Goal: Task Accomplishment & Management: Manage account settings

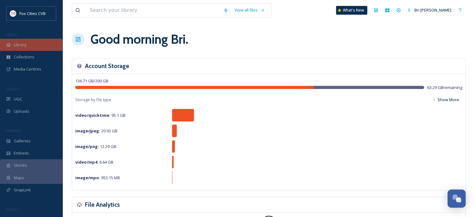
click at [31, 48] on div "Library" at bounding box center [31, 45] width 62 height 12
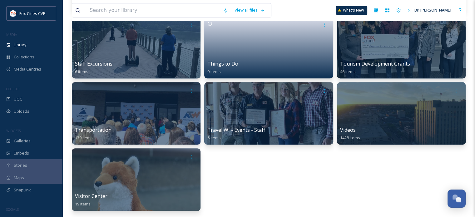
scroll to position [518, 0]
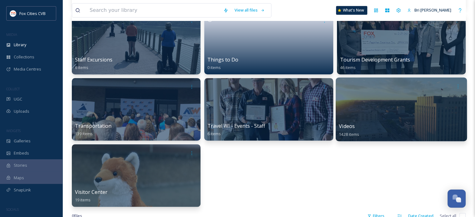
click at [392, 110] on div at bounding box center [401, 109] width 131 height 64
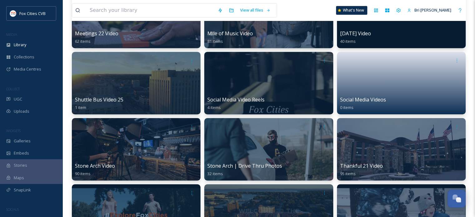
scroll to position [407, 0]
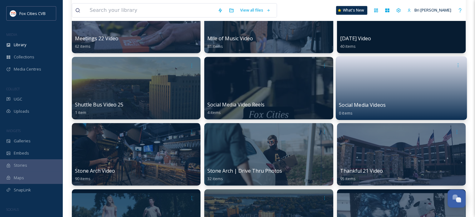
click at [405, 87] on link at bounding box center [401, 86] width 125 height 30
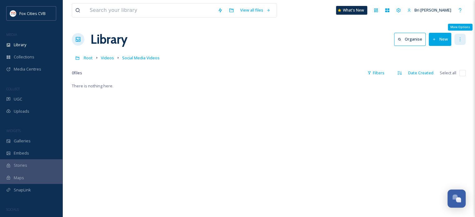
click at [461, 43] on div "More Options" at bounding box center [459, 39] width 11 height 11
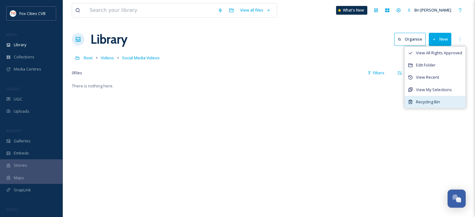
click at [426, 101] on span "Recycling Bin" at bounding box center [428, 102] width 24 height 6
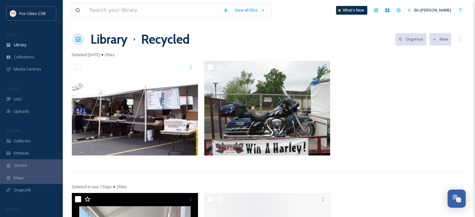
click at [228, 45] on div "Library Recycled Organise New" at bounding box center [269, 39] width 394 height 19
click at [73, 40] on div at bounding box center [78, 39] width 12 height 12
click at [32, 48] on div "Library" at bounding box center [31, 45] width 62 height 12
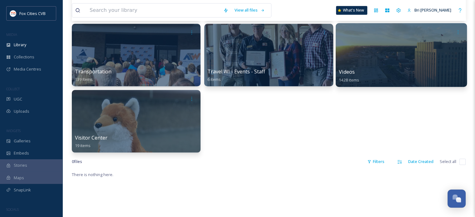
scroll to position [571, 0]
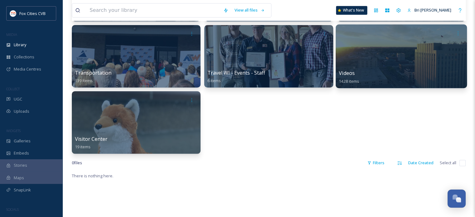
click at [379, 31] on div at bounding box center [401, 33] width 125 height 12
drag, startPoint x: 360, startPoint y: 69, endPoint x: 351, endPoint y: 51, distance: 20.1
click at [351, 51] on div at bounding box center [401, 56] width 131 height 64
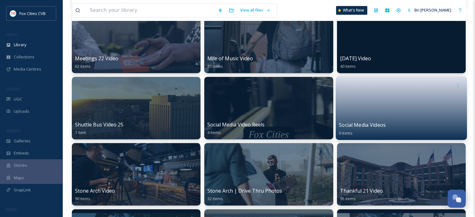
scroll to position [387, 0]
click at [456, 86] on icon at bounding box center [457, 84] width 5 height 5
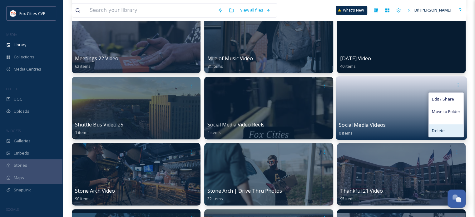
drag, startPoint x: 438, startPoint y: 130, endPoint x: 452, endPoint y: 130, distance: 13.4
click at [452, 130] on div "Delete" at bounding box center [446, 130] width 35 height 12
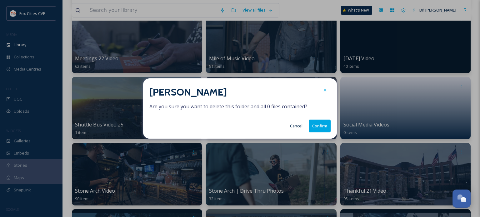
click at [321, 126] on button "Confirm" at bounding box center [320, 126] width 22 height 13
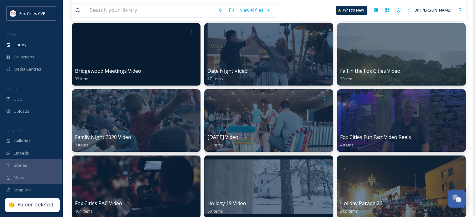
scroll to position [110, 0]
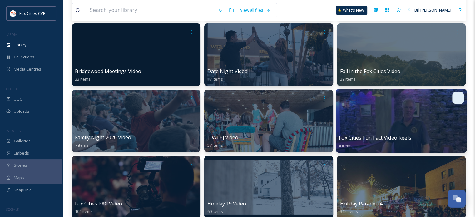
click at [455, 96] on icon at bounding box center [457, 97] width 5 height 5
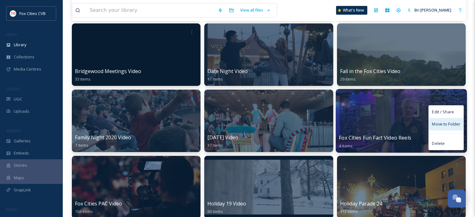
click at [443, 123] on span "Move to Folder" at bounding box center [446, 124] width 28 height 6
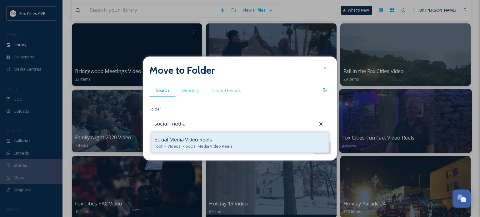
click at [205, 145] on span "Social Media Video Reels" at bounding box center [208, 146] width 47 height 6
type input "Social Media Video Reels"
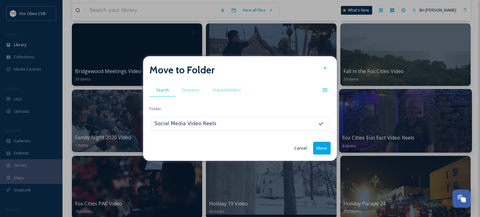
click at [322, 146] on button "Move" at bounding box center [321, 148] width 17 height 13
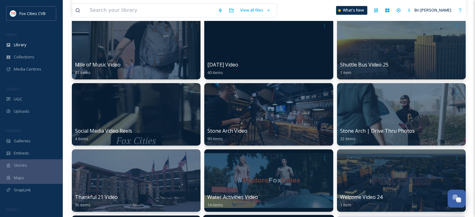
scroll to position [378, 0]
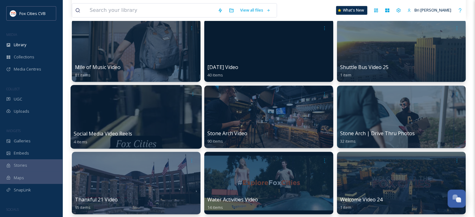
click at [170, 115] on div at bounding box center [136, 117] width 131 height 64
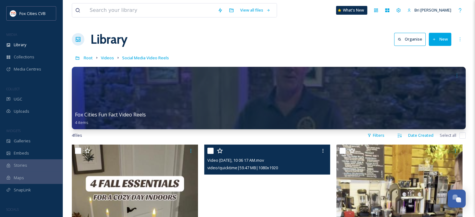
click at [437, 37] on button "New" at bounding box center [440, 39] width 22 height 13
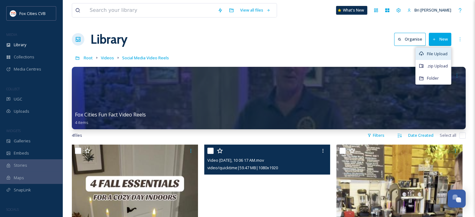
click at [436, 48] on div "File Upload" at bounding box center [433, 54] width 35 height 12
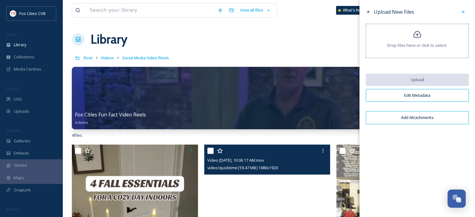
click at [422, 37] on div "Drop files here or click to select." at bounding box center [417, 41] width 103 height 34
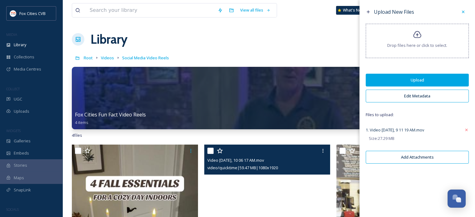
click at [418, 96] on button "Edit Metadata" at bounding box center [417, 96] width 103 height 13
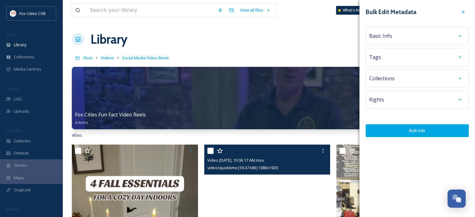
click at [398, 38] on div "Basic Info" at bounding box center [417, 35] width 96 height 11
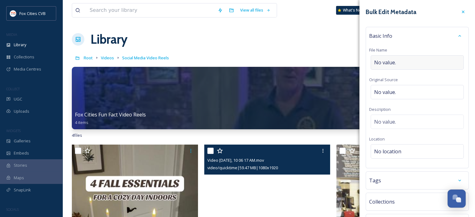
click at [386, 59] on span "No value." at bounding box center [385, 62] width 22 height 7
type input "Packers Shuttle"
click at [364, 78] on div "Bulk Edit Metadata Basic Info File Name Packers Shuttle Original Source No valu…" at bounding box center [417, 133] width 116 height 267
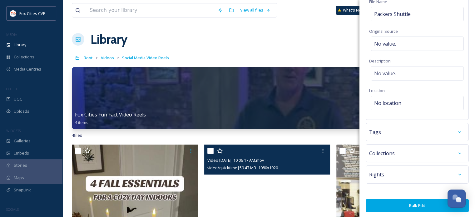
click at [394, 201] on button "Bulk Edit" at bounding box center [417, 205] width 103 height 13
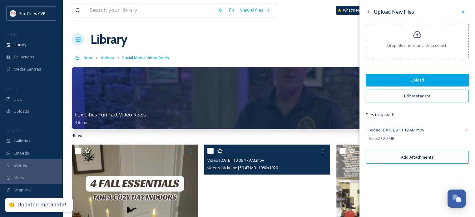
click at [411, 79] on button "Upload" at bounding box center [417, 80] width 103 height 13
